Goal: Transaction & Acquisition: Obtain resource

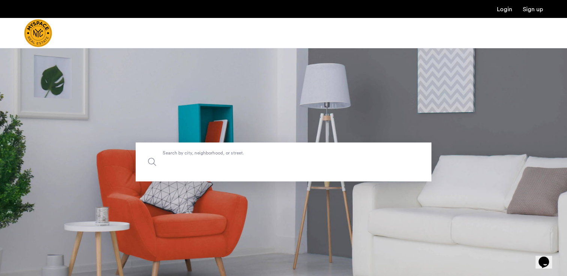
click at [184, 169] on input "Search by city, neighborhood, or street." at bounding box center [283, 162] width 295 height 39
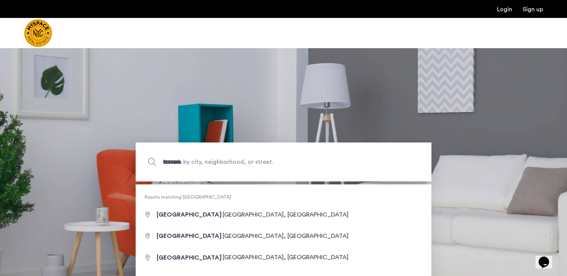
type input "**********"
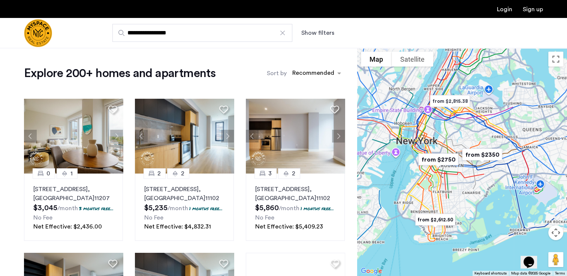
click at [318, 32] on button "Show filters" at bounding box center [317, 32] width 33 height 9
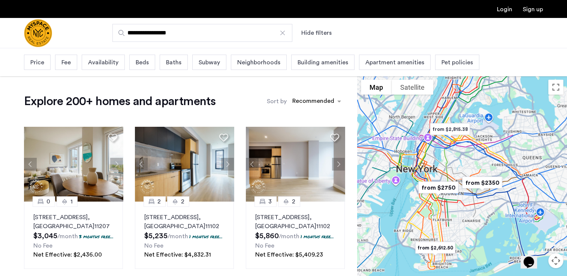
click at [318, 32] on button "Hide filters" at bounding box center [316, 32] width 30 height 9
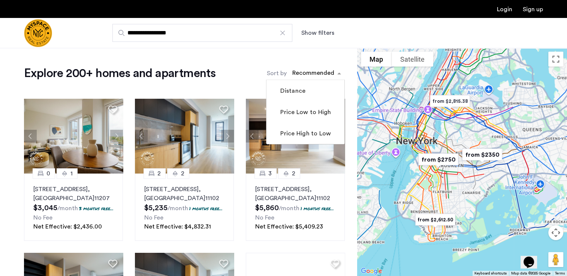
click at [306, 76] on div "sort-apartment" at bounding box center [313, 74] width 44 height 10
click at [307, 107] on mat-checkbox "Price Low to High" at bounding box center [305, 111] width 78 height 21
click at [304, 113] on label "Price Low to High" at bounding box center [305, 112] width 52 height 9
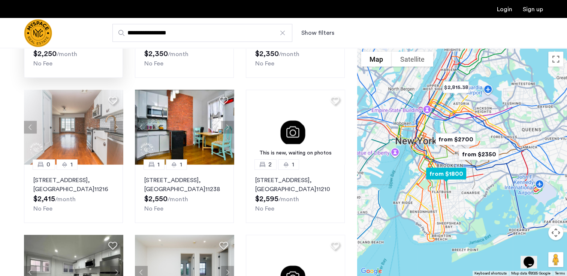
scroll to position [293, 0]
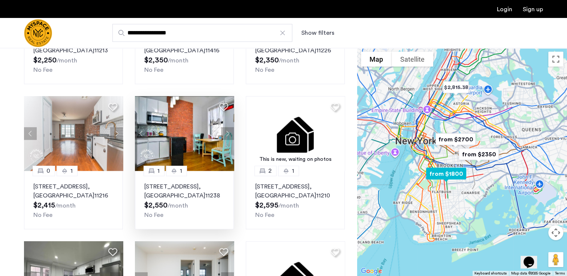
click at [227, 134] on button "Next apartment" at bounding box center [227, 133] width 13 height 13
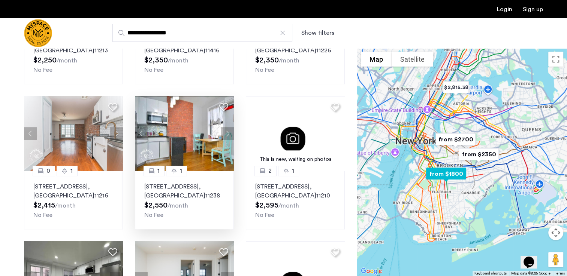
click at [227, 134] on button "Next apartment" at bounding box center [227, 133] width 13 height 13
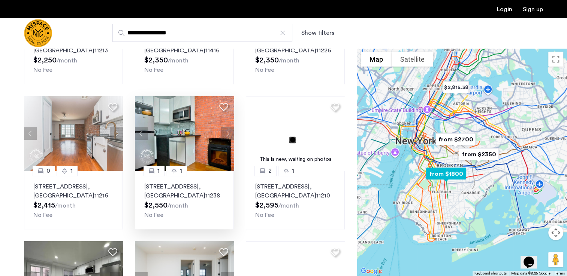
click at [227, 134] on button "Next apartment" at bounding box center [227, 133] width 13 height 13
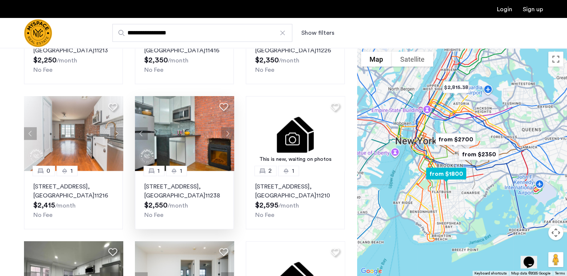
click at [227, 134] on button "Next apartment" at bounding box center [227, 133] width 13 height 13
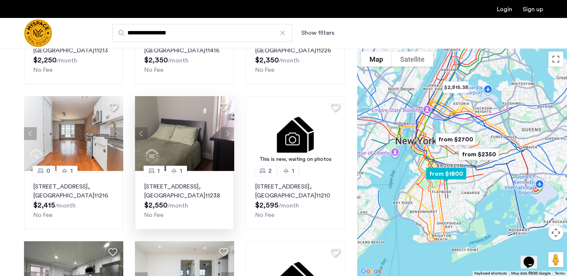
click at [227, 134] on button "Next apartment" at bounding box center [227, 133] width 13 height 13
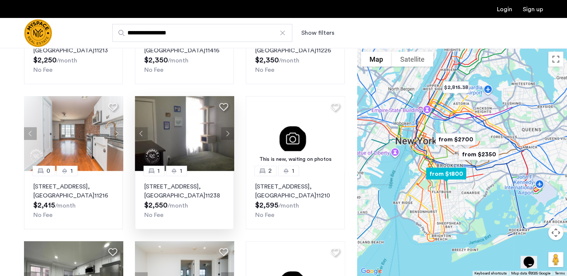
click at [227, 134] on button "Next apartment" at bounding box center [227, 133] width 13 height 13
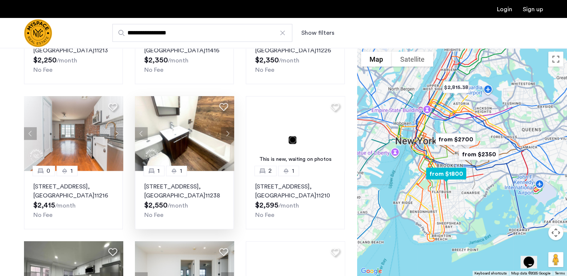
click at [227, 134] on button "Next apartment" at bounding box center [227, 133] width 13 height 13
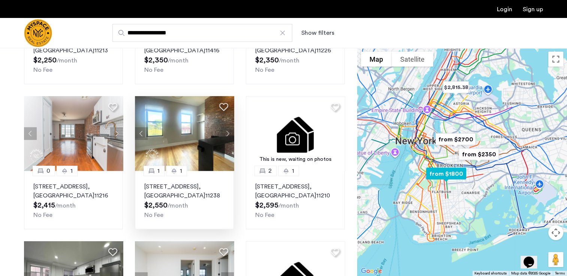
click at [227, 134] on button "Next apartment" at bounding box center [227, 133] width 13 height 13
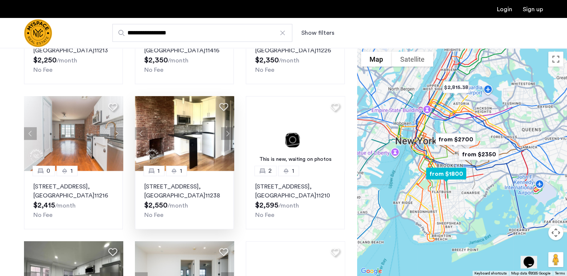
click at [227, 134] on button "Next apartment" at bounding box center [227, 133] width 13 height 13
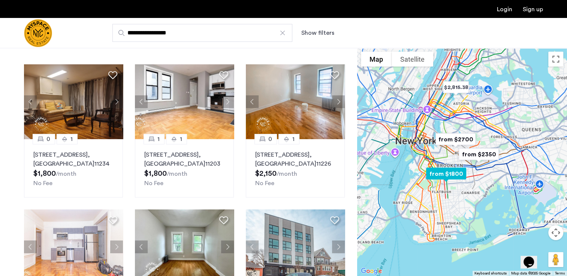
scroll to position [39, 0]
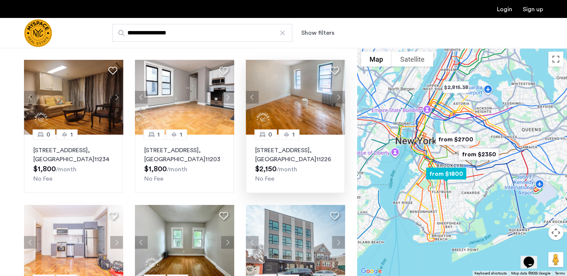
click at [340, 92] on button "Next apartment" at bounding box center [338, 97] width 13 height 13
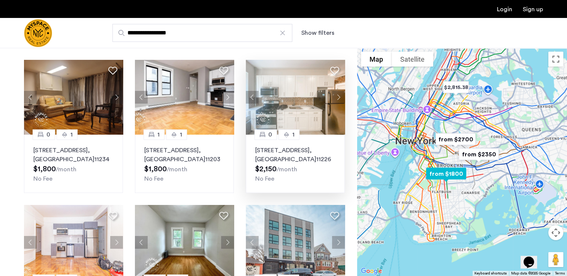
click at [340, 92] on button "Next apartment" at bounding box center [338, 97] width 13 height 13
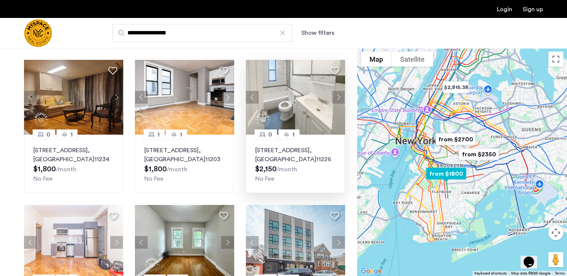
click at [340, 92] on button "Next apartment" at bounding box center [338, 97] width 13 height 13
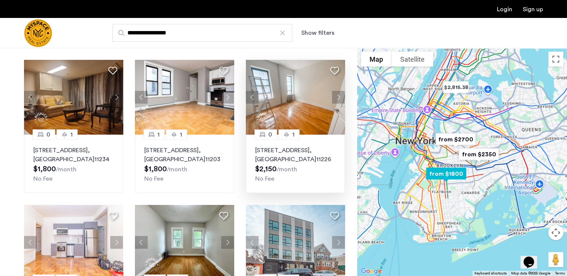
click at [255, 95] on button "Previous apartment" at bounding box center [252, 97] width 13 height 13
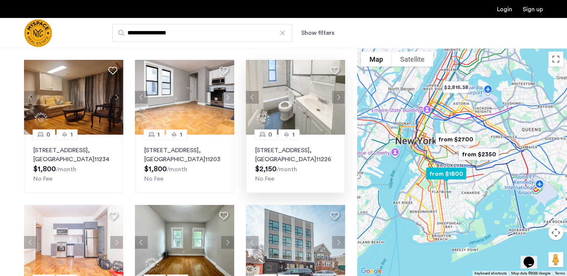
click at [339, 95] on button "Next apartment" at bounding box center [338, 97] width 13 height 13
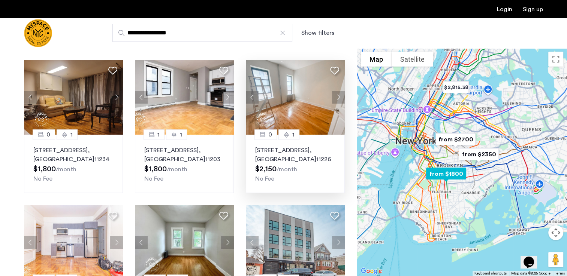
click at [339, 95] on button "Next apartment" at bounding box center [338, 97] width 13 height 13
click at [338, 94] on button "Next apartment" at bounding box center [338, 97] width 13 height 13
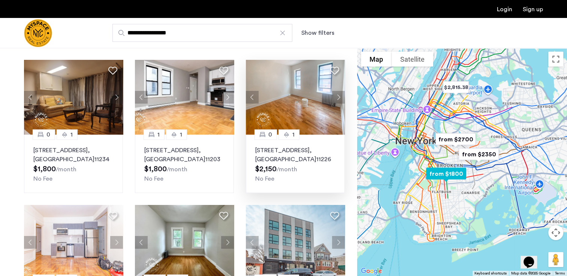
click at [338, 94] on button "Next apartment" at bounding box center [338, 97] width 13 height 13
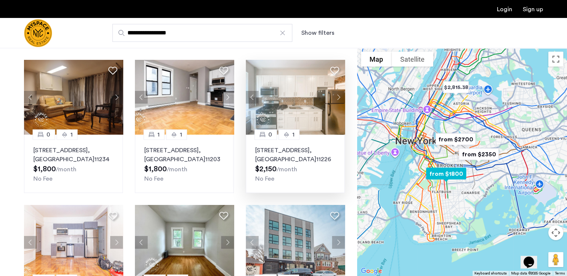
click at [338, 94] on button "Next apartment" at bounding box center [338, 97] width 13 height 13
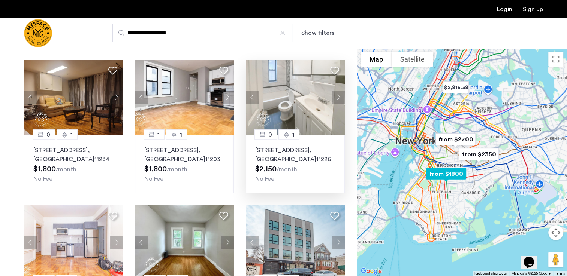
click at [338, 94] on button "Next apartment" at bounding box center [338, 97] width 13 height 13
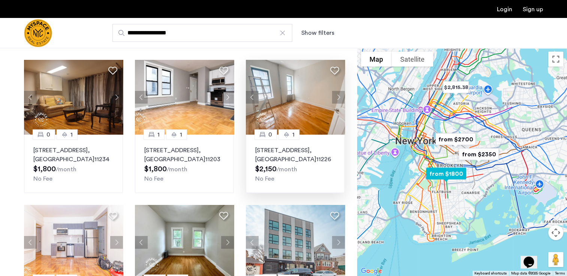
click at [338, 94] on button "Next apartment" at bounding box center [338, 97] width 13 height 13
click at [223, 97] on button "Next apartment" at bounding box center [227, 97] width 13 height 13
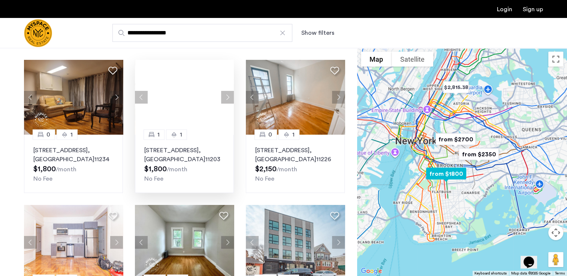
click at [223, 97] on button "Next apartment" at bounding box center [227, 97] width 13 height 13
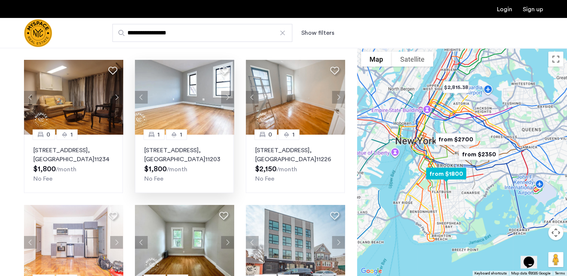
click at [223, 97] on button "Next apartment" at bounding box center [227, 97] width 13 height 13
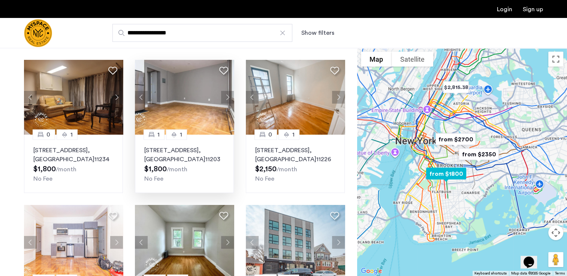
click at [223, 97] on button "Next apartment" at bounding box center [227, 97] width 13 height 13
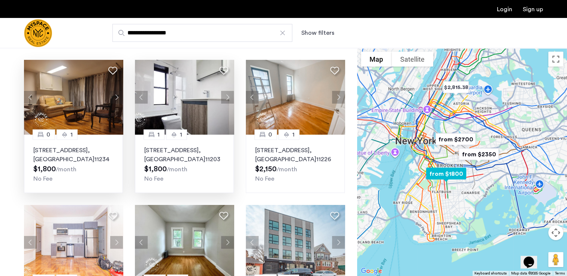
click at [114, 94] on button "Next apartment" at bounding box center [116, 97] width 13 height 13
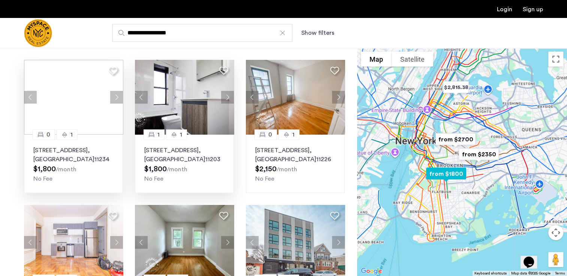
click at [114, 94] on div at bounding box center [73, 97] width 99 height 75
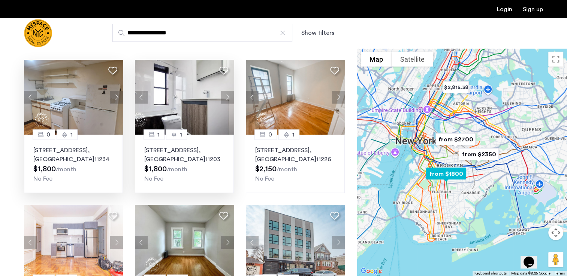
click at [114, 94] on button "Next apartment" at bounding box center [116, 97] width 13 height 13
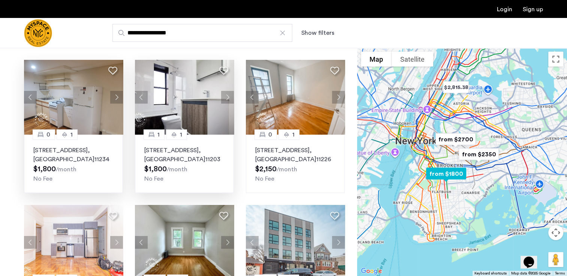
click at [114, 94] on button "Next apartment" at bounding box center [116, 97] width 13 height 13
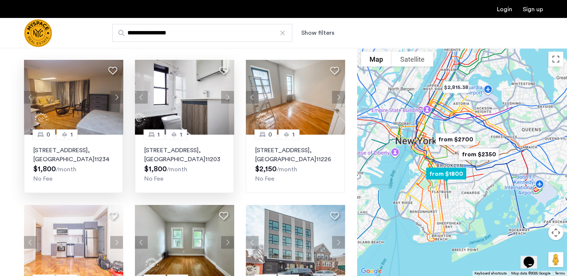
click at [114, 94] on button "Next apartment" at bounding box center [116, 97] width 13 height 13
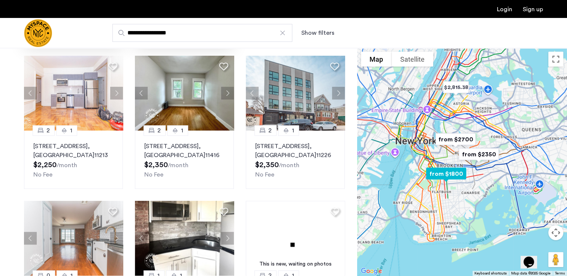
scroll to position [189, 0]
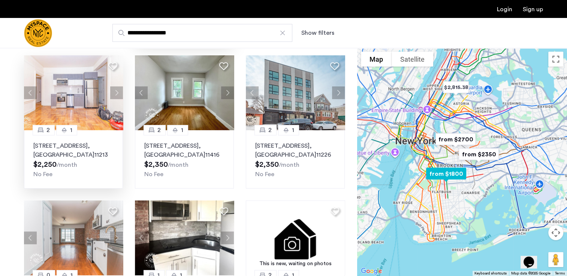
click at [113, 97] on button "Next apartment" at bounding box center [116, 93] width 13 height 13
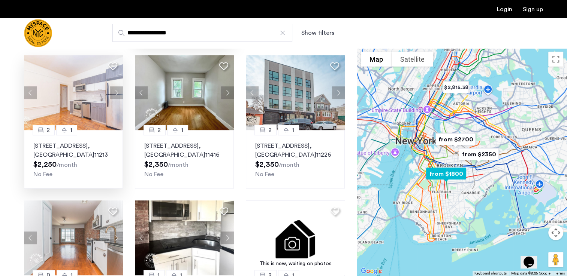
click at [113, 97] on button "Next apartment" at bounding box center [116, 93] width 13 height 13
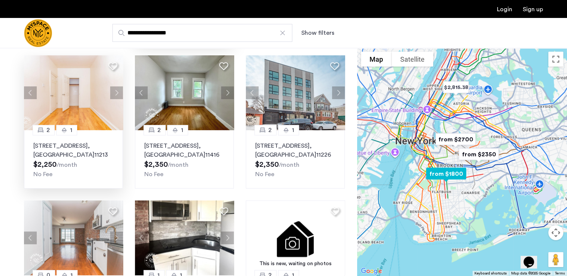
click at [113, 97] on button "Next apartment" at bounding box center [116, 93] width 13 height 13
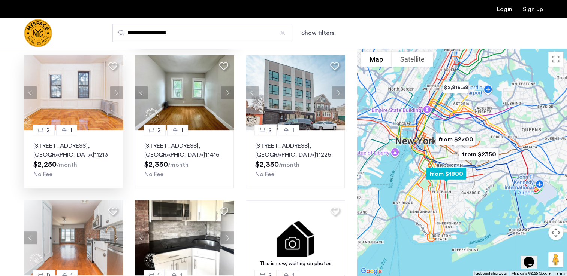
click at [113, 97] on button "Next apartment" at bounding box center [116, 93] width 13 height 13
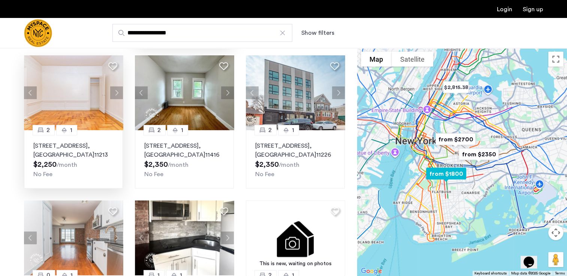
click at [113, 97] on button "Next apartment" at bounding box center [116, 93] width 13 height 13
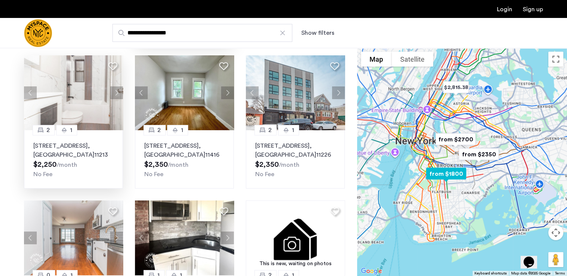
click at [113, 97] on button "Next apartment" at bounding box center [116, 93] width 13 height 13
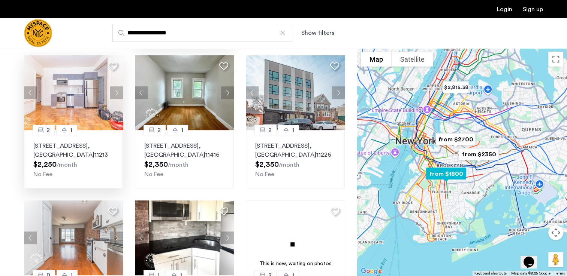
click at [113, 97] on button "Next apartment" at bounding box center [116, 93] width 13 height 13
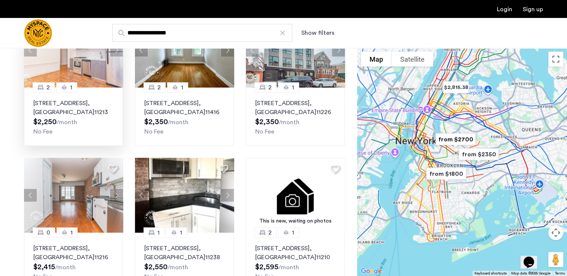
scroll to position [236, 0]
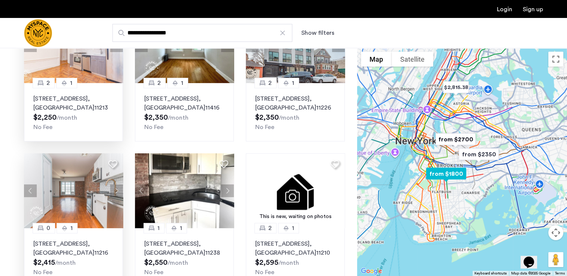
click at [123, 186] on button "Next apartment" at bounding box center [116, 191] width 13 height 13
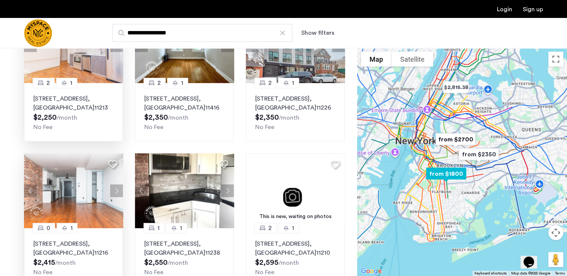
click at [117, 185] on button "Next apartment" at bounding box center [116, 191] width 13 height 13
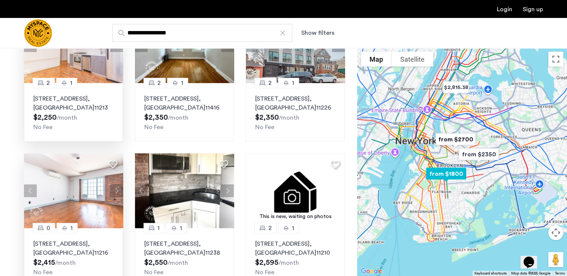
click at [117, 185] on button "Next apartment" at bounding box center [116, 191] width 13 height 13
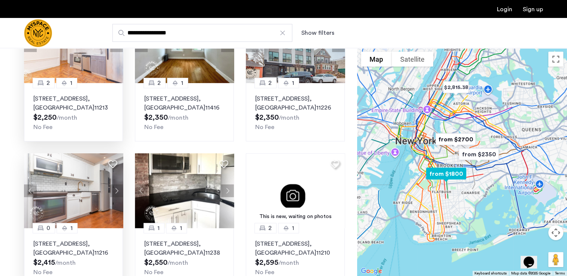
click at [117, 185] on button "Next apartment" at bounding box center [116, 191] width 13 height 13
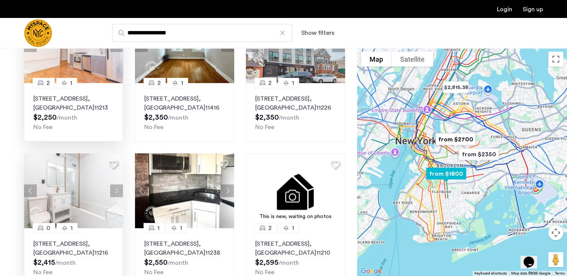
click at [117, 185] on button "Next apartment" at bounding box center [116, 191] width 13 height 13
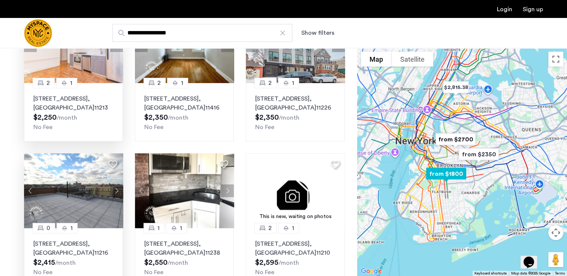
click at [117, 186] on button "Next apartment" at bounding box center [116, 191] width 13 height 13
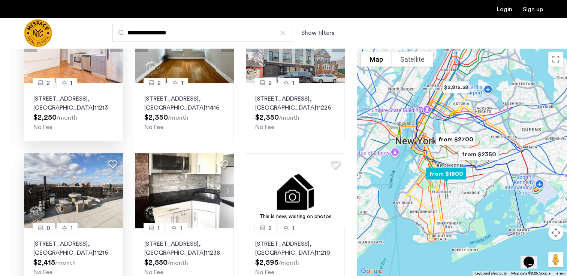
click at [111, 188] on button "Next apartment" at bounding box center [116, 191] width 13 height 13
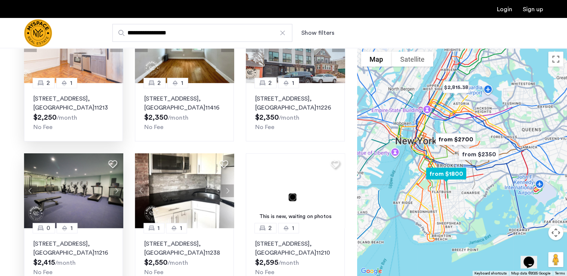
click at [111, 188] on button "Next apartment" at bounding box center [116, 191] width 13 height 13
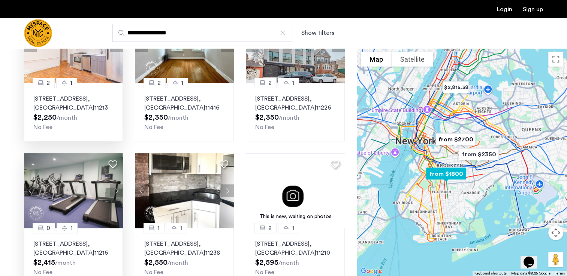
click at [118, 189] on button "Next apartment" at bounding box center [116, 191] width 13 height 13
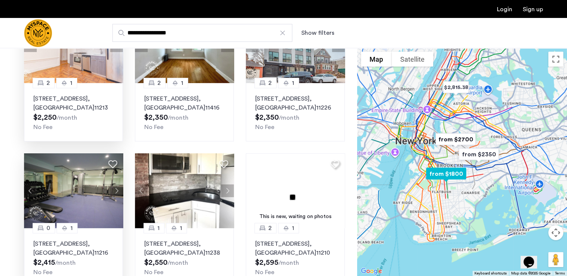
click at [118, 189] on button "Next apartment" at bounding box center [116, 191] width 13 height 13
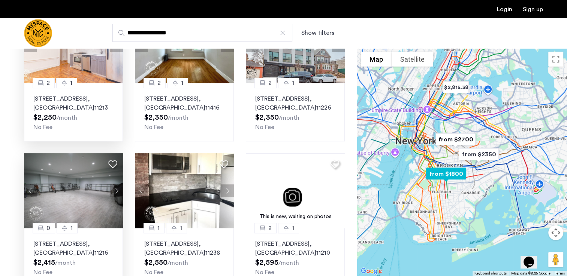
click at [118, 189] on button "Next apartment" at bounding box center [116, 191] width 13 height 13
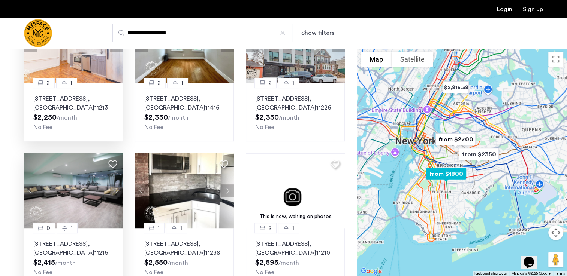
click at [118, 189] on button "Next apartment" at bounding box center [116, 191] width 13 height 13
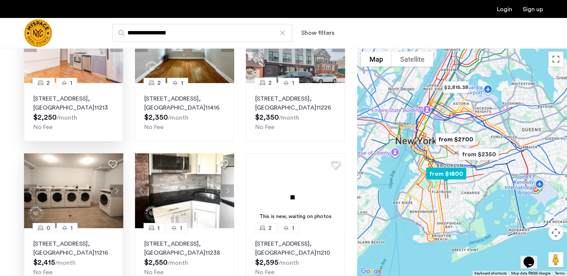
click at [118, 189] on button "Next apartment" at bounding box center [116, 191] width 13 height 13
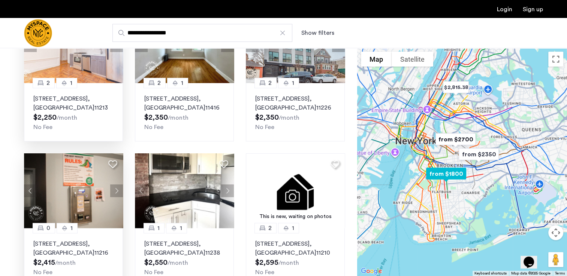
click at [118, 189] on button "Next apartment" at bounding box center [116, 191] width 13 height 13
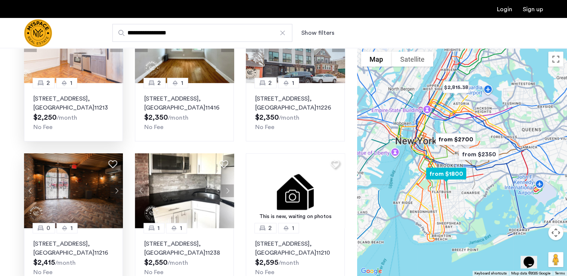
click at [118, 189] on button "Next apartment" at bounding box center [116, 191] width 13 height 13
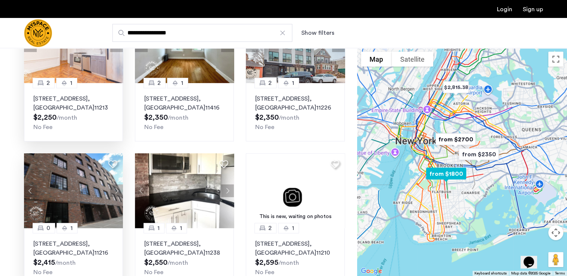
click at [118, 189] on button "Next apartment" at bounding box center [116, 191] width 13 height 13
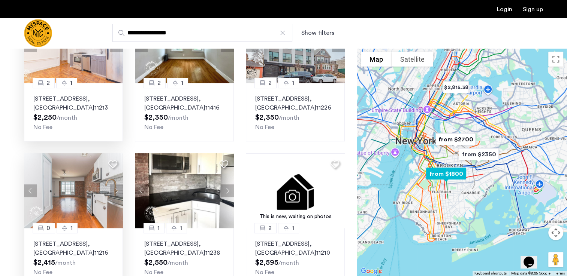
click at [118, 189] on button "Next apartment" at bounding box center [116, 191] width 13 height 13
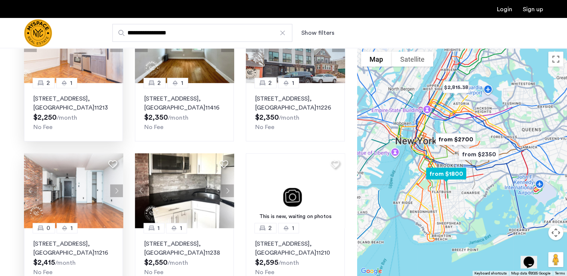
click at [121, 189] on button "Next apartment" at bounding box center [116, 191] width 13 height 13
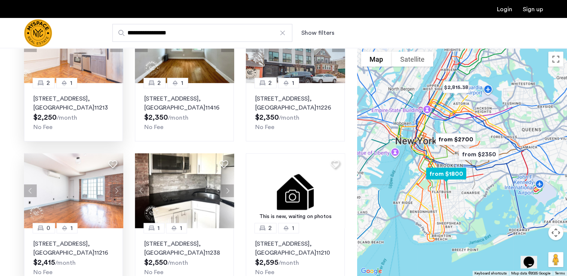
click at [117, 188] on button "Next apartment" at bounding box center [116, 191] width 13 height 13
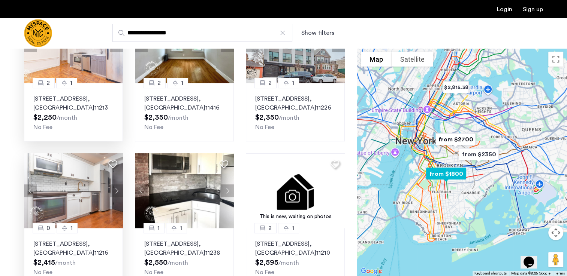
click at [117, 188] on button "Next apartment" at bounding box center [116, 191] width 13 height 13
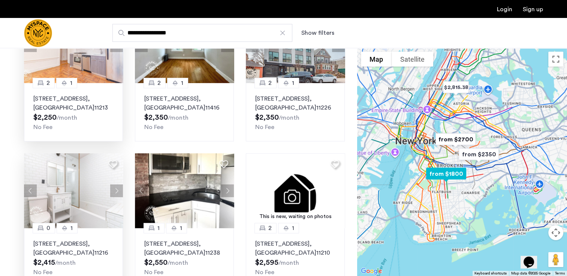
click at [112, 164] on icon at bounding box center [112, 164] width 9 height 9
